Goal: Transaction & Acquisition: Purchase product/service

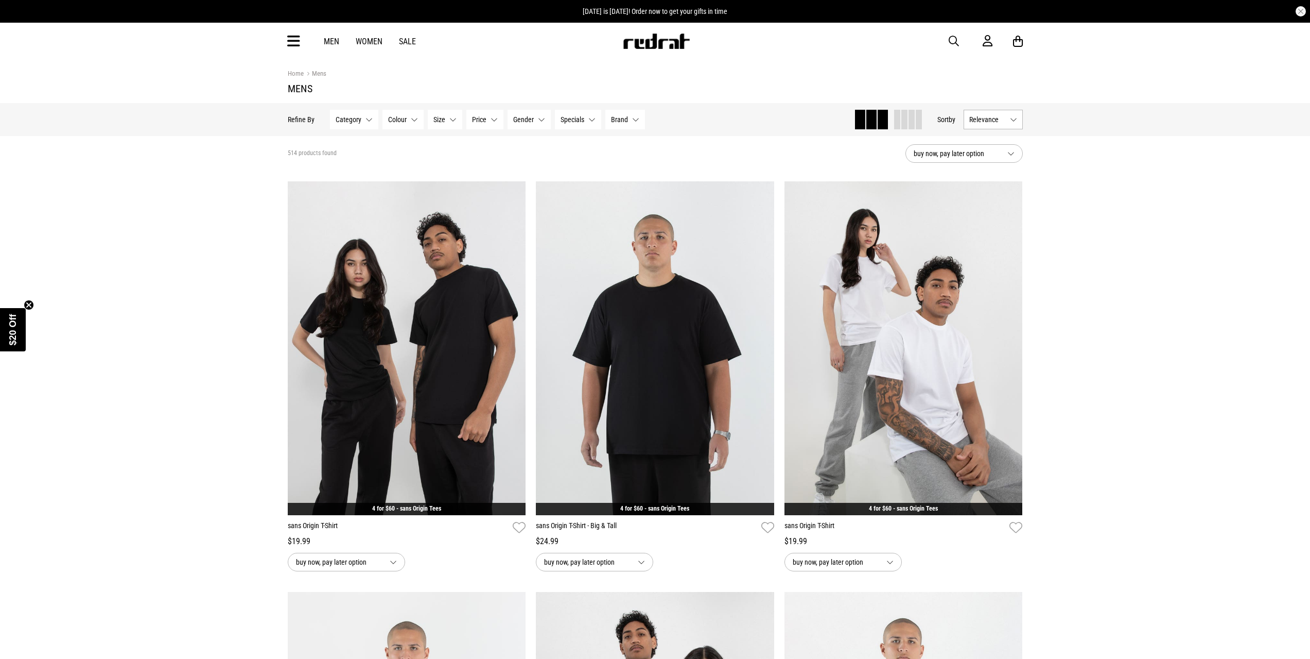
click at [334, 41] on link "Men" at bounding box center [331, 42] width 15 height 10
click at [299, 47] on icon at bounding box center [293, 41] width 13 height 17
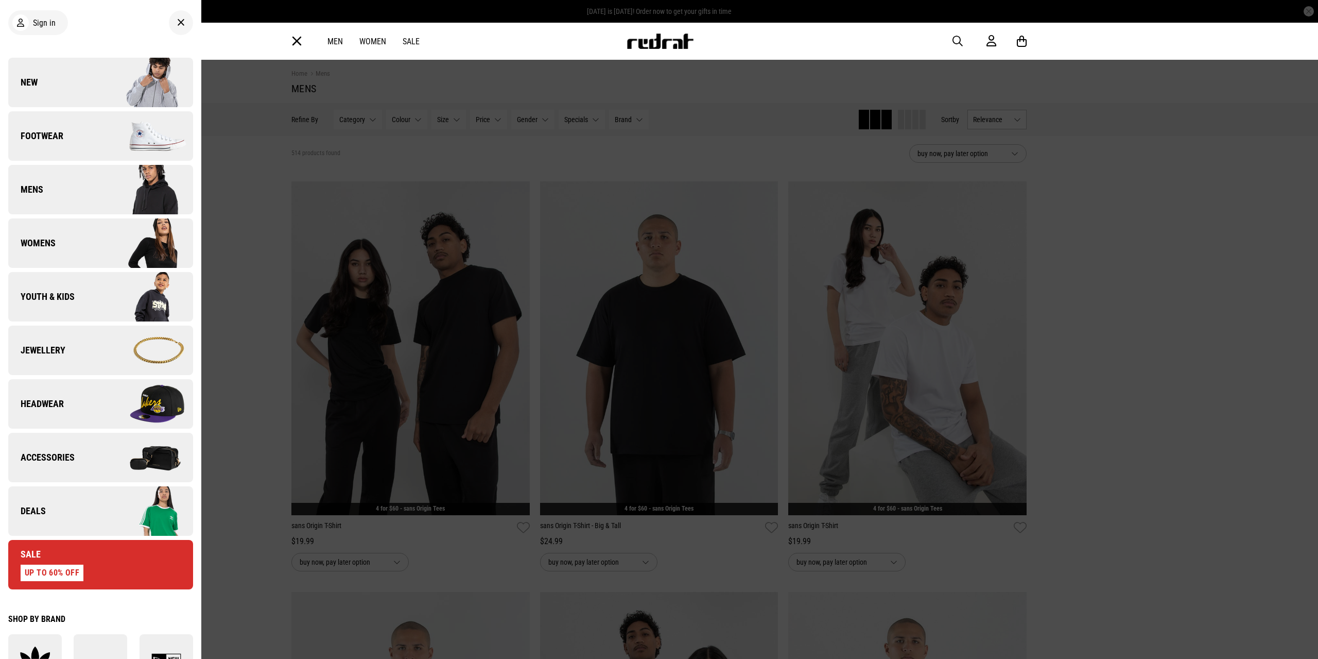
click at [91, 192] on link "Mens" at bounding box center [100, 189] width 185 height 49
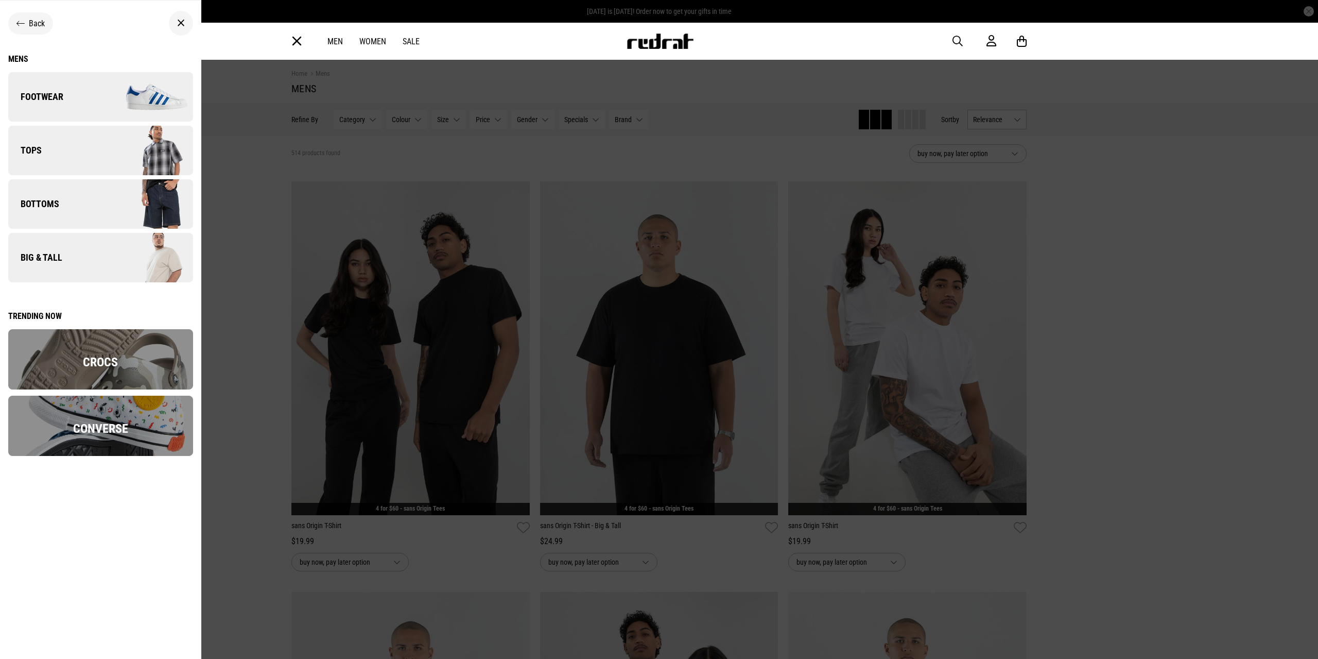
click at [72, 205] on link "Bottoms" at bounding box center [100, 203] width 185 height 49
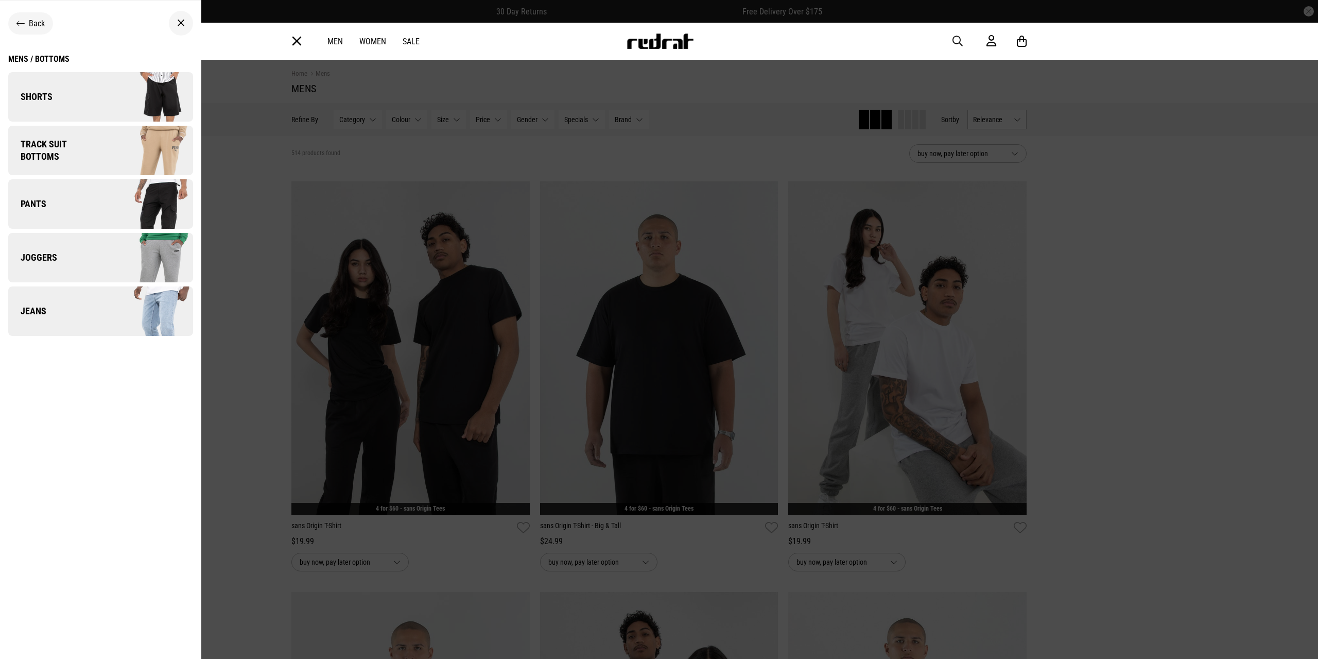
click at [85, 313] on link "Jeans" at bounding box center [100, 310] width 185 height 49
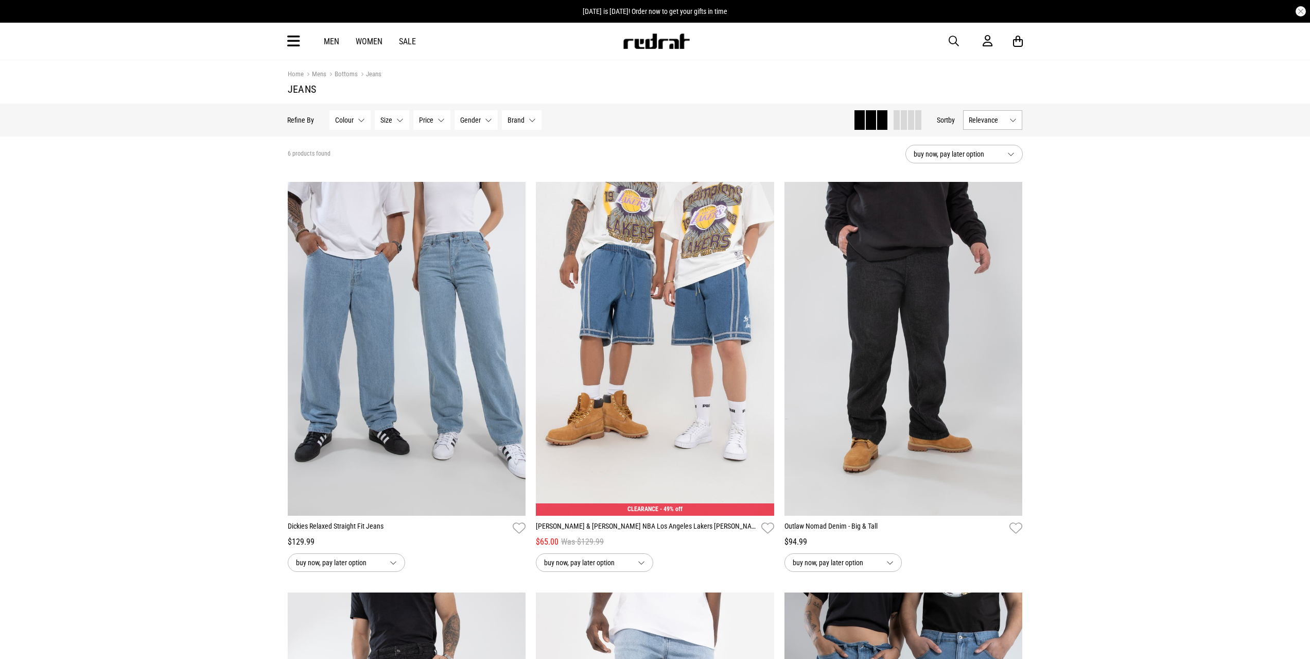
click at [124, 286] on div "**********" at bounding box center [655, 565] width 1310 height 1011
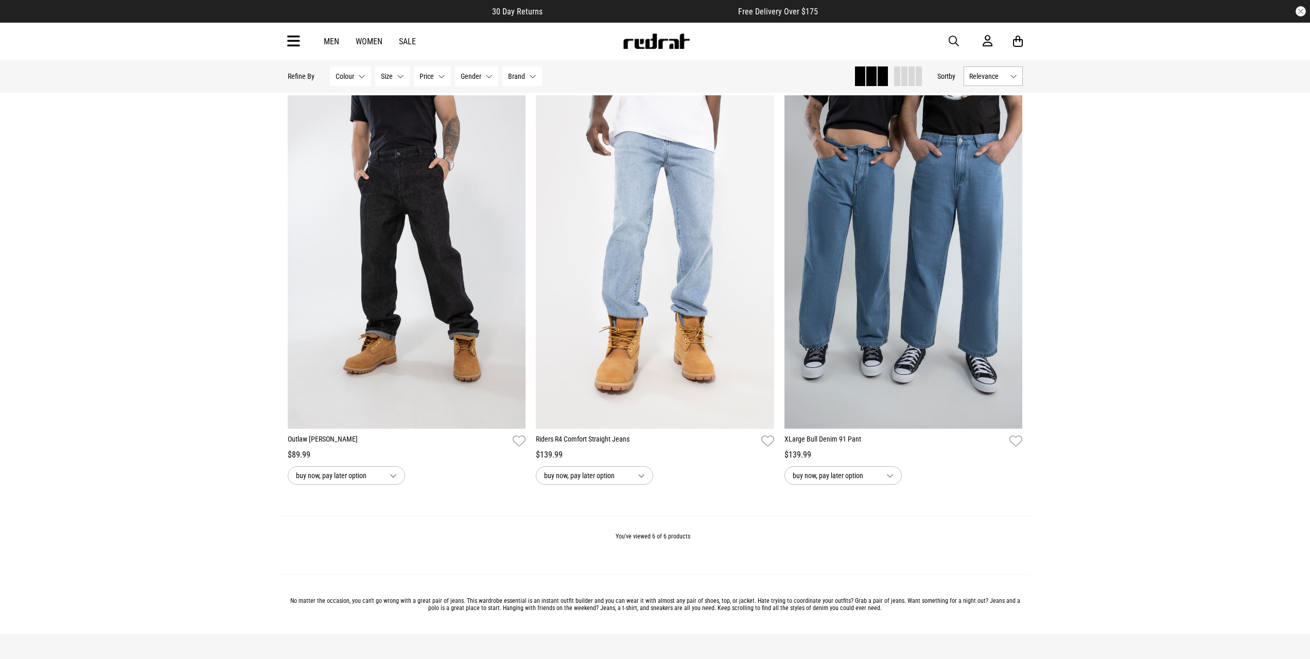
scroll to position [515, 0]
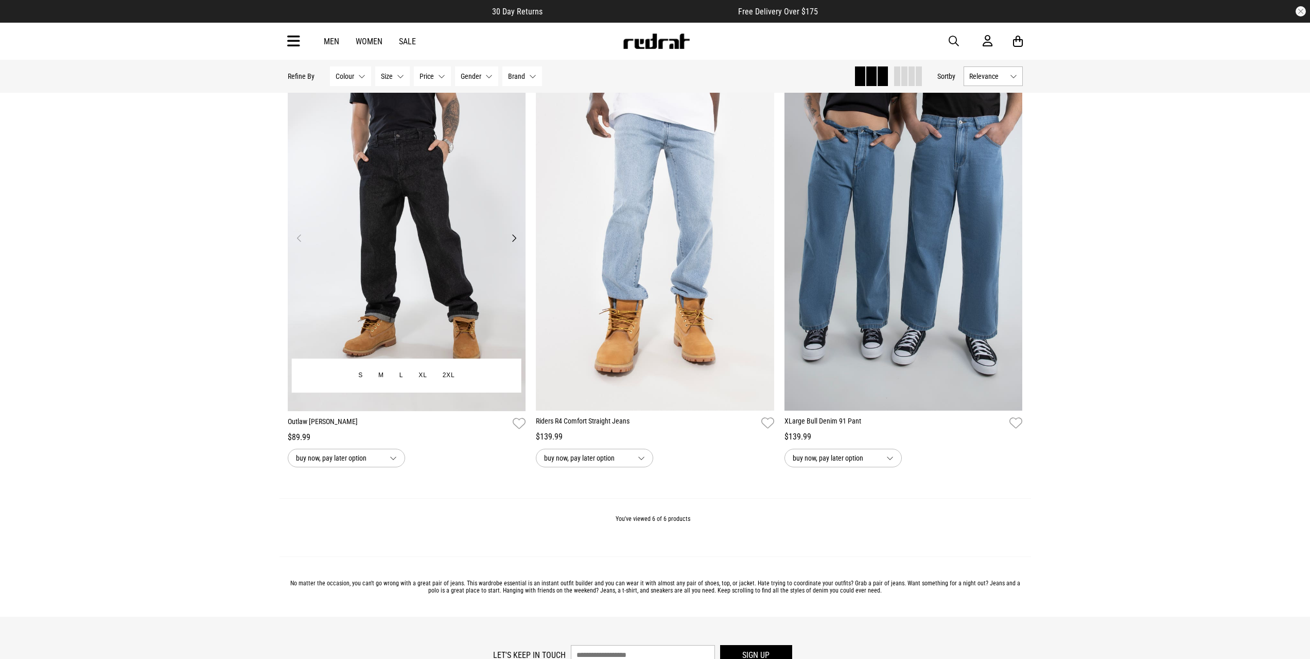
click at [514, 230] on img at bounding box center [406, 244] width 238 height 334
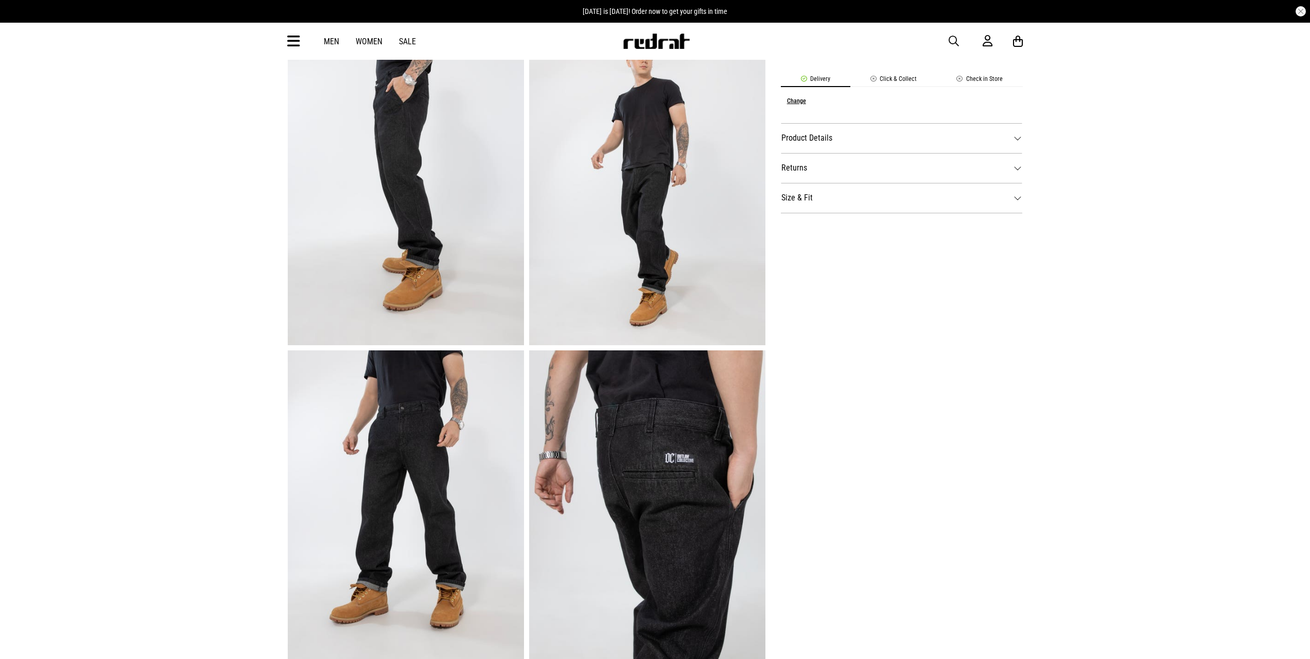
scroll to position [566, 0]
